Goal: Transaction & Acquisition: Purchase product/service

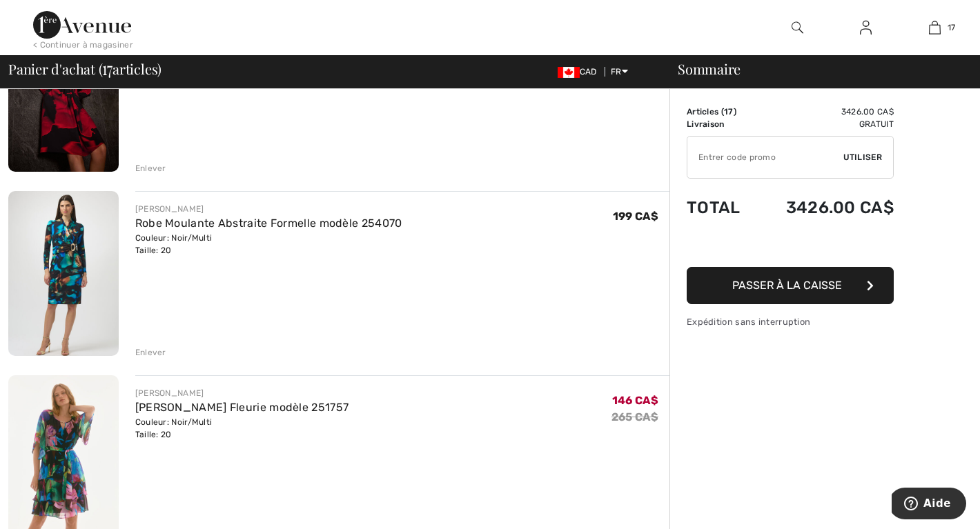
scroll to position [569, 0]
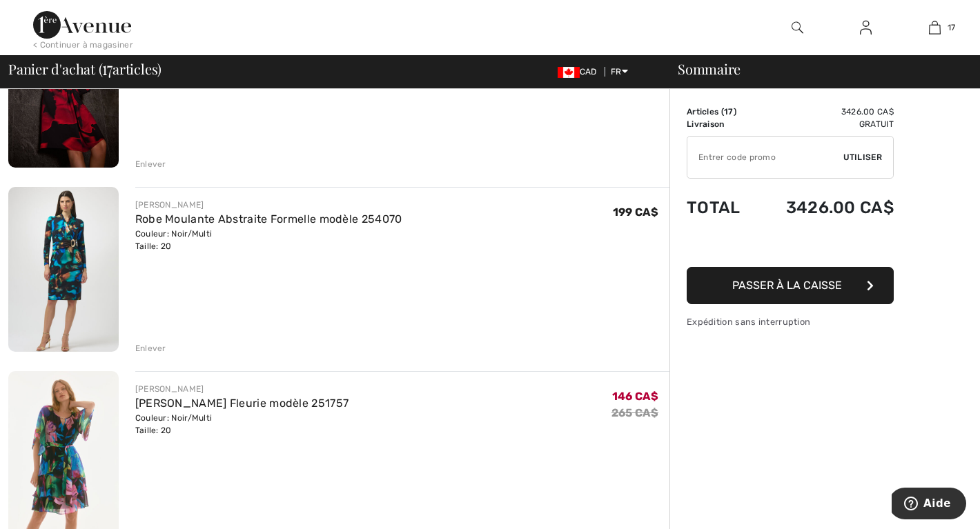
click at [145, 346] on div "Enlever" at bounding box center [150, 348] width 31 height 12
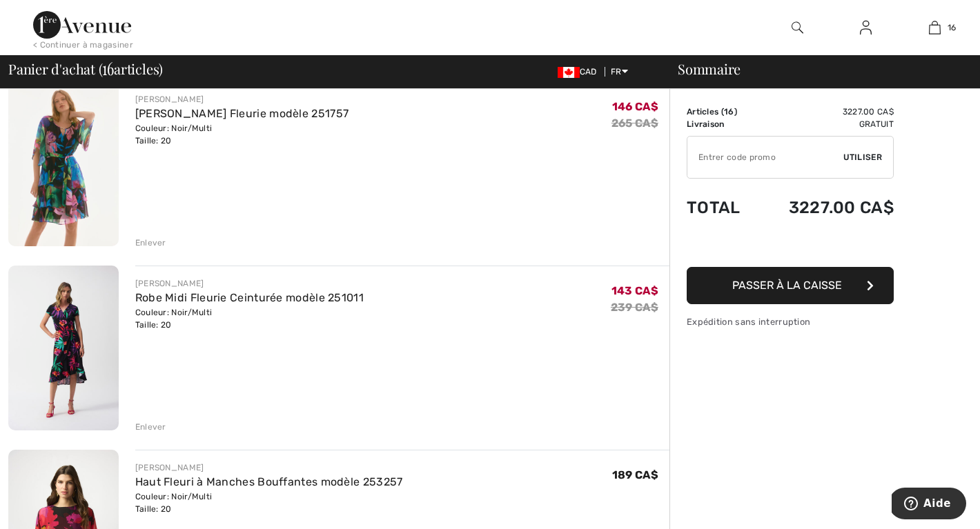
scroll to position [674, 0]
click at [152, 425] on div "Enlever" at bounding box center [150, 427] width 31 height 12
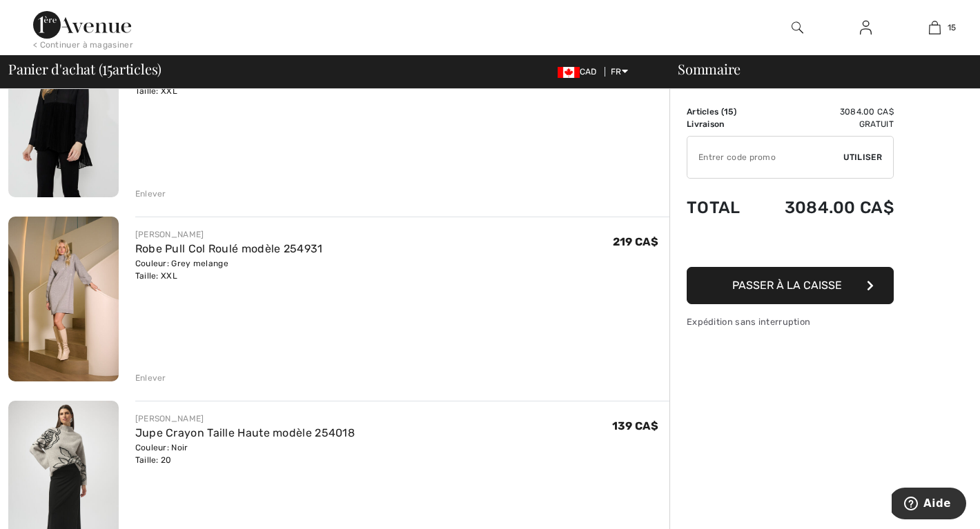
scroll to position [1278, 0]
click at [146, 369] on div "Enlever" at bounding box center [402, 376] width 534 height 15
click at [146, 378] on div "Enlever" at bounding box center [150, 377] width 31 height 12
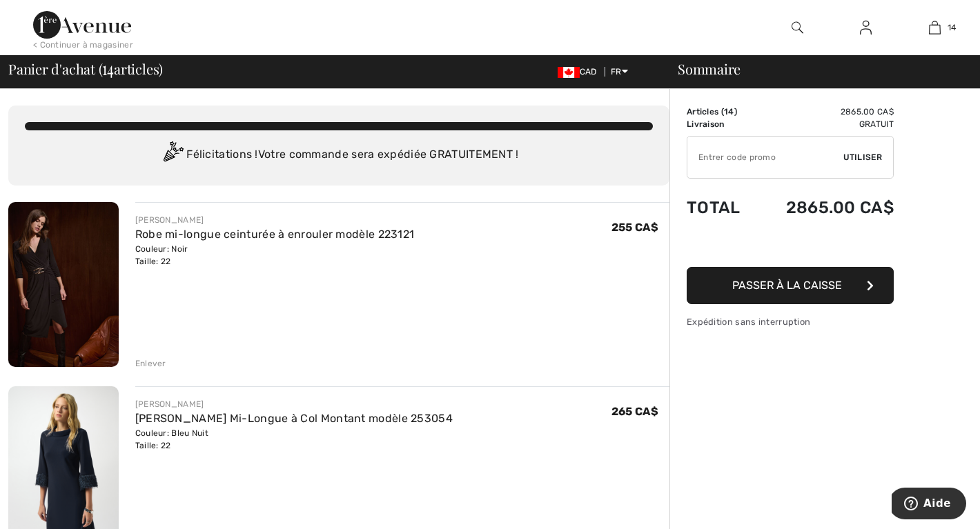
scroll to position [0, 0]
click at [59, 282] on img at bounding box center [63, 284] width 110 height 165
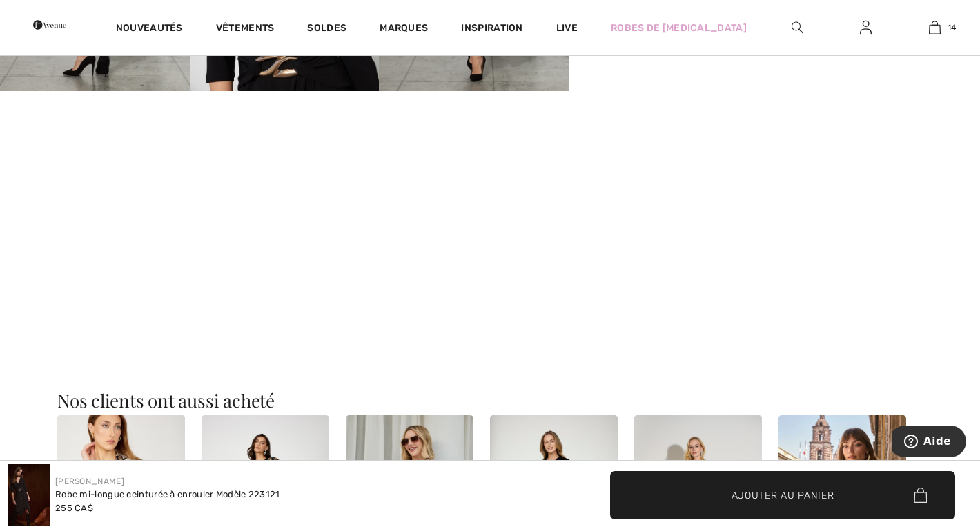
scroll to position [1026, 0]
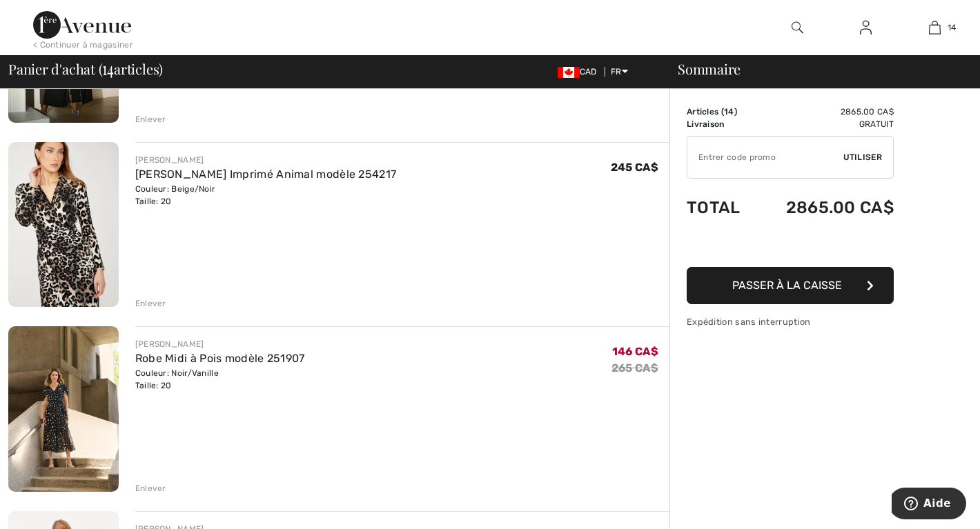
scroll to position [1722, 0]
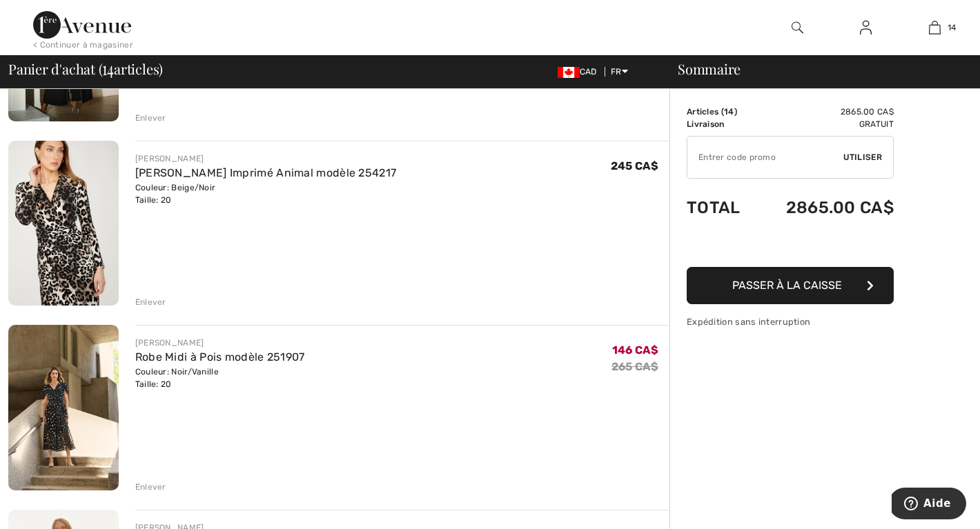
click at [59, 219] on img at bounding box center [63, 223] width 110 height 165
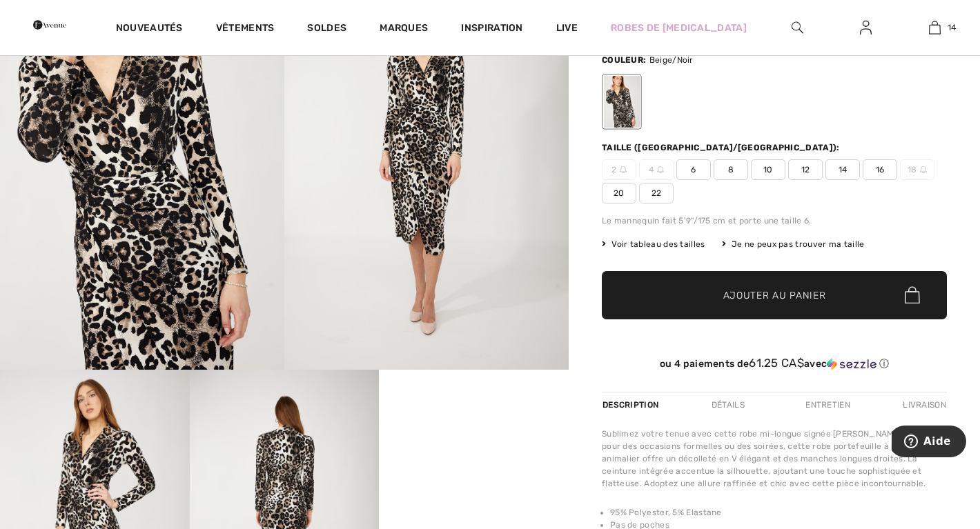
scroll to position [208, 0]
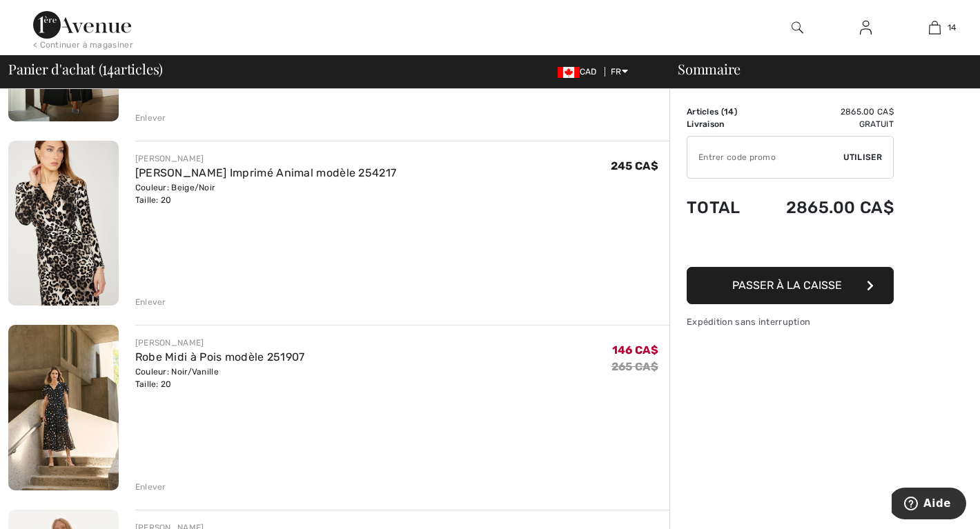
click at [45, 393] on img at bounding box center [63, 407] width 110 height 165
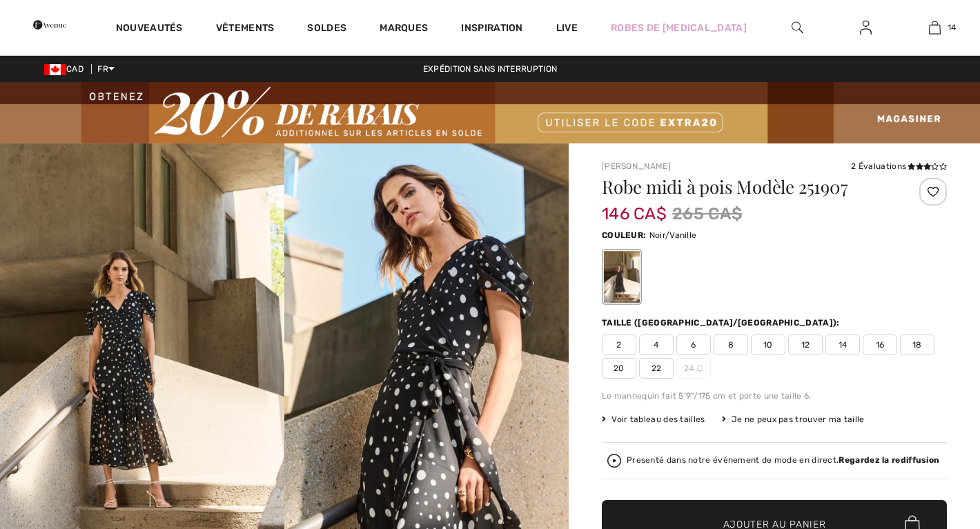
checkbox input "true"
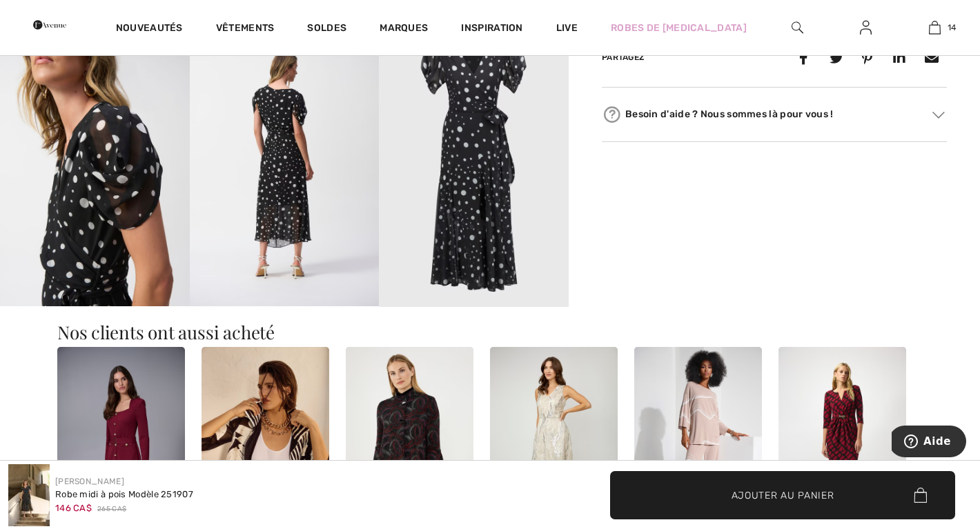
scroll to position [827, 0]
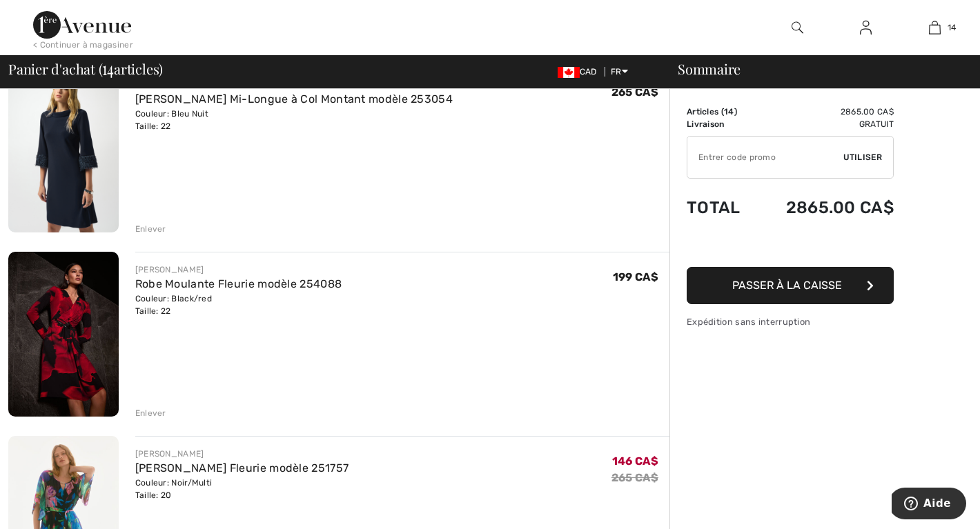
scroll to position [309, 0]
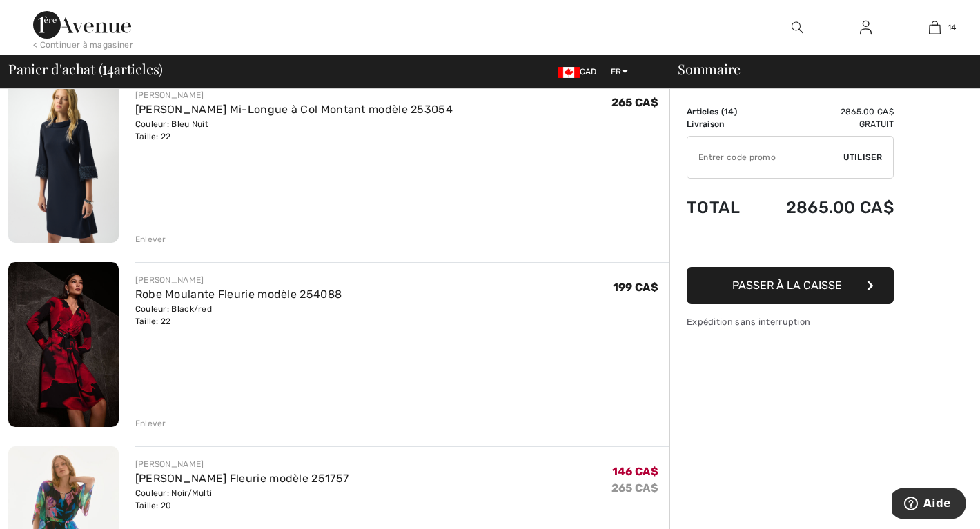
click at [104, 344] on img at bounding box center [63, 344] width 110 height 165
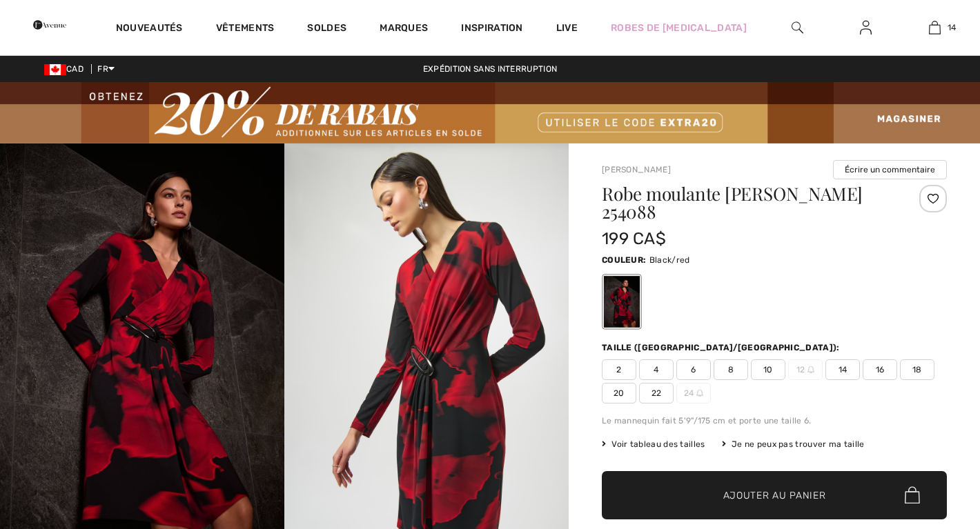
checkbox input "true"
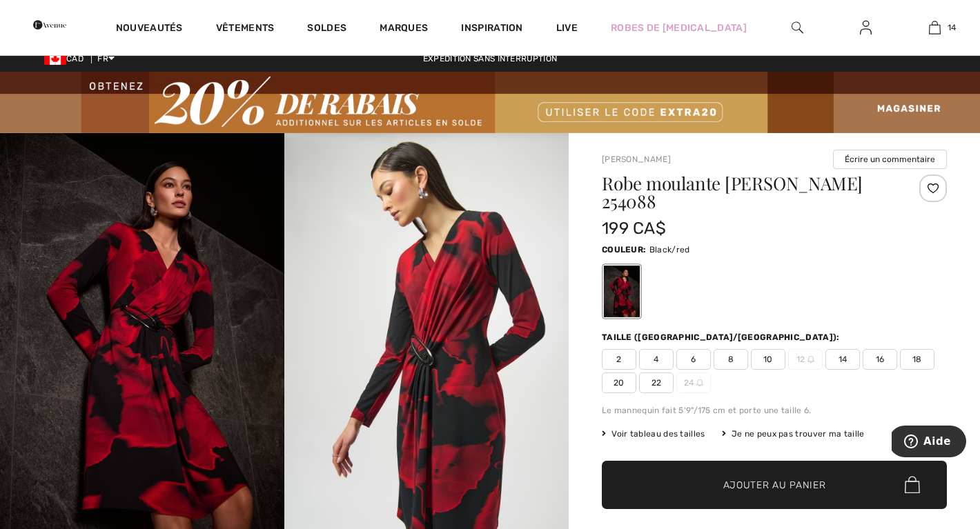
scroll to position [10, 0]
